Goal: Register for event/course

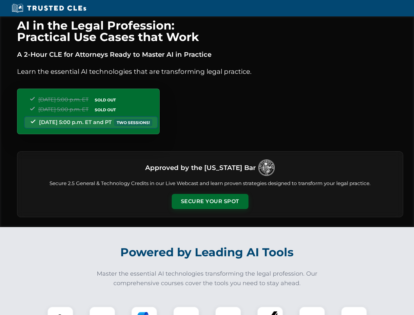
click at [210, 201] on button "Secure Your Spot" at bounding box center [210, 201] width 77 height 15
click at [60, 311] on img at bounding box center [60, 319] width 19 height 19
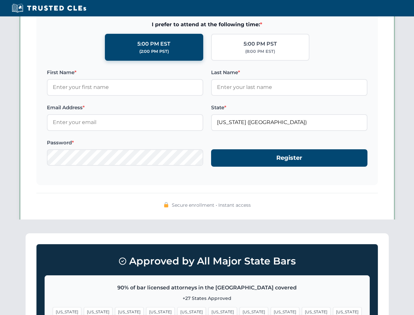
click at [302, 311] on span "[US_STATE]" at bounding box center [316, 312] width 29 height 10
